Goal: Check status: Check status

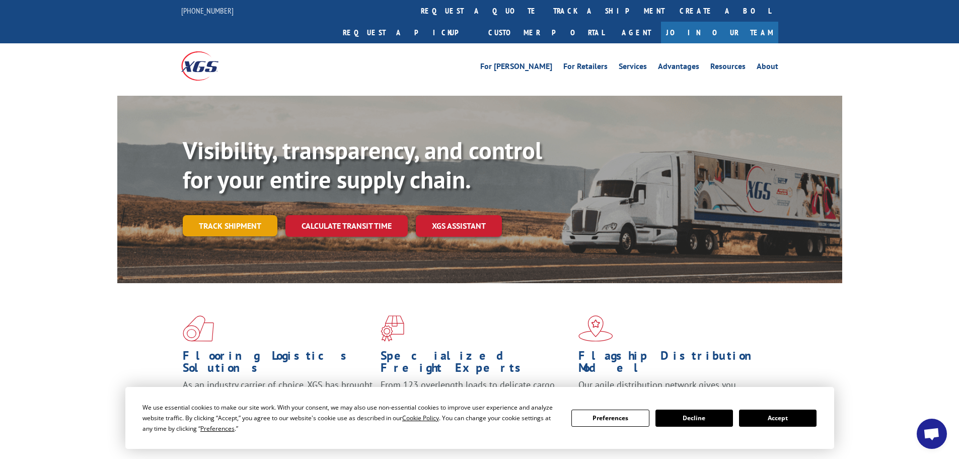
click at [230, 215] on link "Track shipment" at bounding box center [230, 225] width 95 height 21
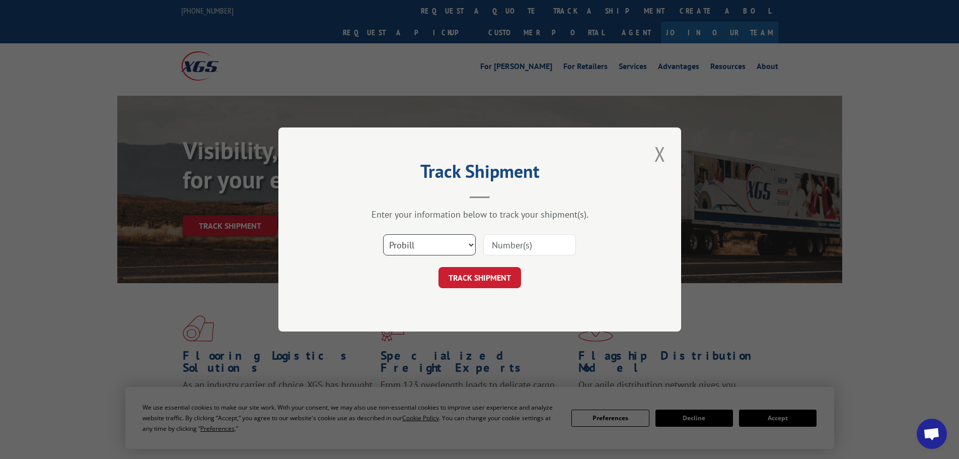
drag, startPoint x: 424, startPoint y: 240, endPoint x: 430, endPoint y: 241, distance: 5.6
click at [424, 240] on select "Select category... Probill BOL PO" at bounding box center [429, 244] width 93 height 21
select select "bol"
click at [383, 234] on select "Select category... Probill BOL PO" at bounding box center [429, 244] width 93 height 21
click at [519, 239] on input at bounding box center [529, 244] width 93 height 21
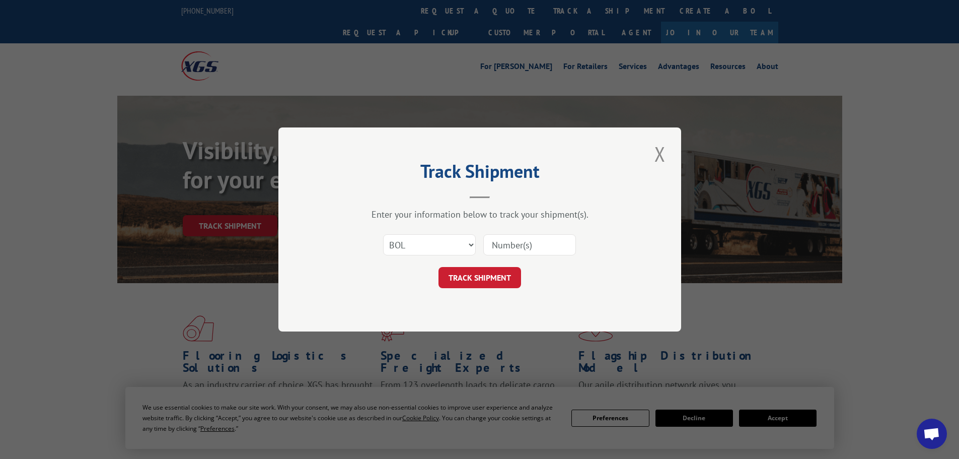
paste input "4845638"
type input "4845638"
click at [497, 275] on button "TRACK SHIPMENT" at bounding box center [480, 277] width 83 height 21
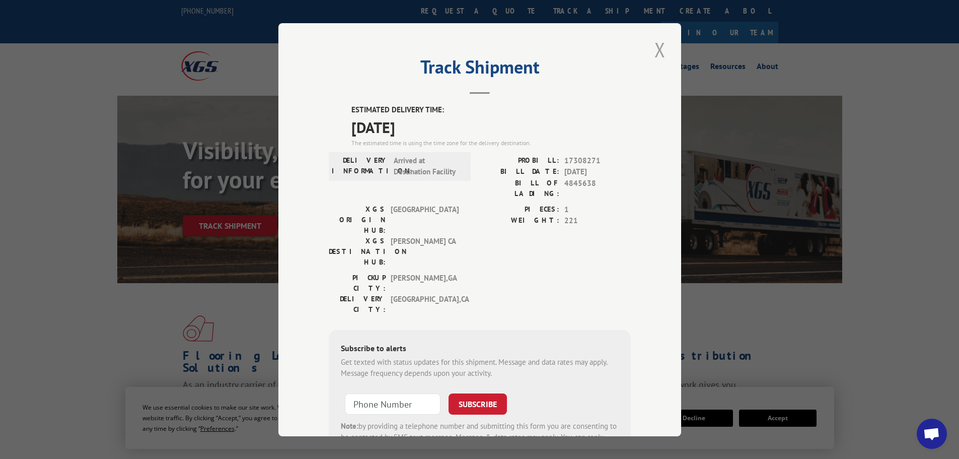
click at [656, 50] on button "Close modal" at bounding box center [660, 50] width 17 height 28
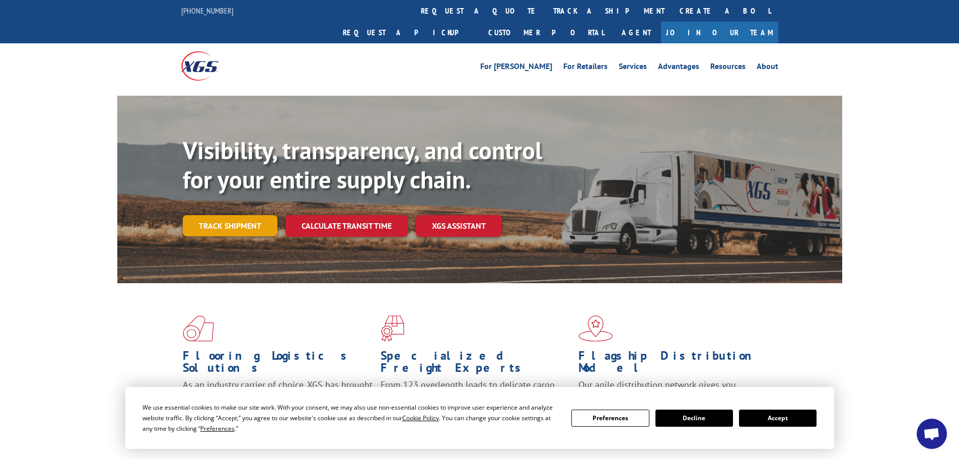
click at [229, 215] on link "Track shipment" at bounding box center [230, 225] width 95 height 21
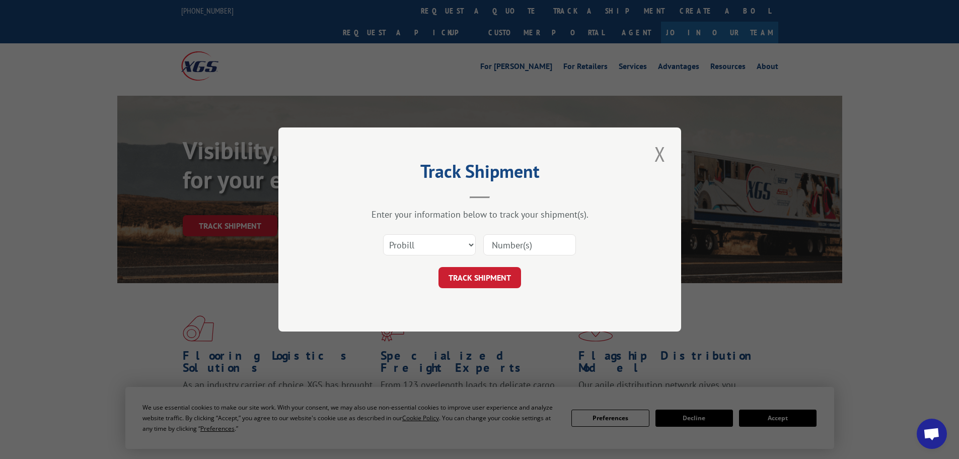
click at [496, 241] on input at bounding box center [529, 244] width 93 height 21
paste input "17308564"
type input "17308564"
click at [487, 275] on button "TRACK SHIPMENT" at bounding box center [480, 277] width 83 height 21
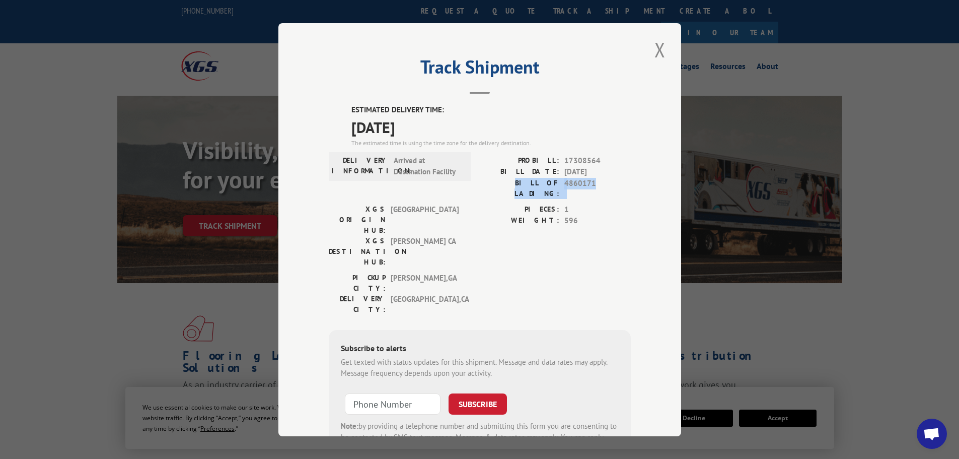
drag, startPoint x: 597, startPoint y: 183, endPoint x: 502, endPoint y: 183, distance: 95.7
click at [502, 183] on div "BILL OF LADING: 4860171" at bounding box center [555, 187] width 151 height 21
copy div "BILL OF LADING: 4860171"
